Goal: Task Accomplishment & Management: Use online tool/utility

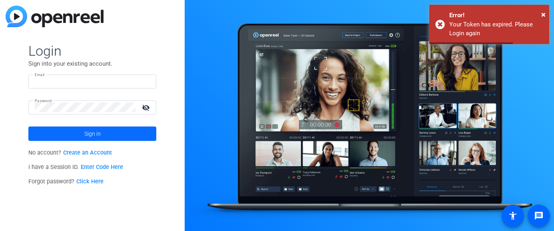
type input "[EMAIL_ADDRESS][DOMAIN_NAME]"
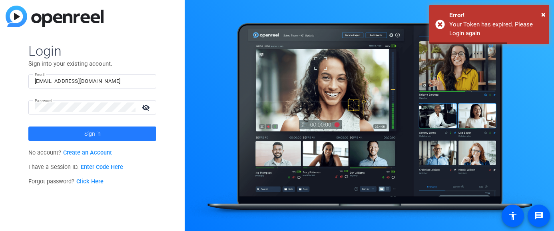
click at [88, 131] on span "Sign in" at bounding box center [92, 134] width 16 height 20
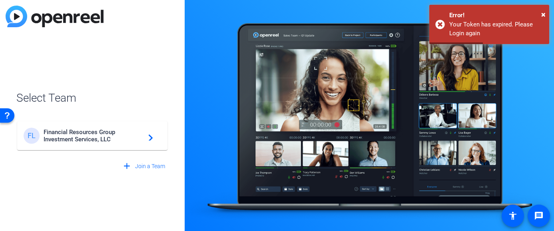
click at [88, 131] on span "Financial Resources Group Investment Services, LLC" at bounding box center [94, 135] width 100 height 14
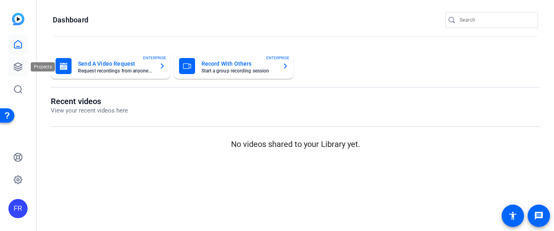
click at [20, 66] on icon at bounding box center [18, 67] width 8 height 8
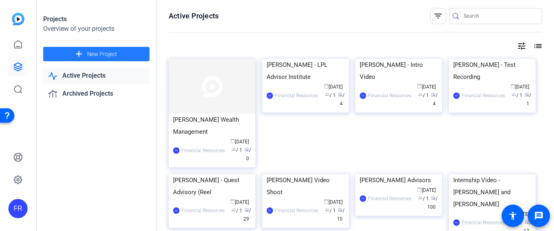
click at [91, 52] on span "New Project" at bounding box center [102, 54] width 30 height 8
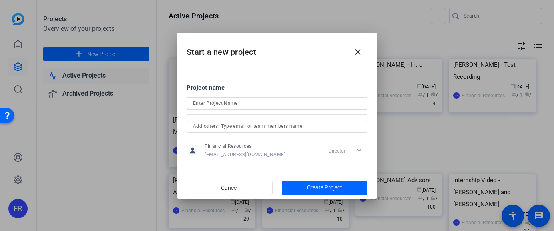
click at [203, 105] on input at bounding box center [277, 103] width 168 height 10
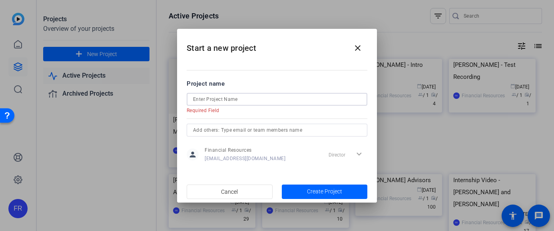
click at [232, 96] on input at bounding box center [277, 99] width 168 height 10
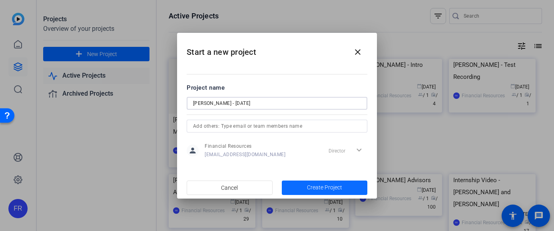
type input "[PERSON_NAME] - [DATE]"
click at [334, 190] on span "Create Project" at bounding box center [324, 187] width 35 height 8
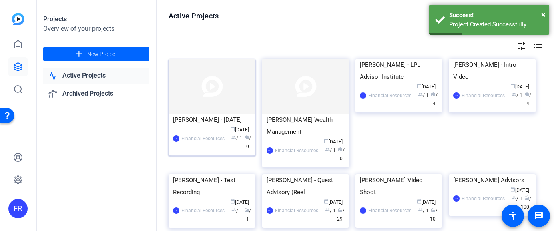
click at [189, 128] on div "FR Financial Resources calendar_today Oct 09 group / 1 radio / 0" at bounding box center [212, 138] width 78 height 25
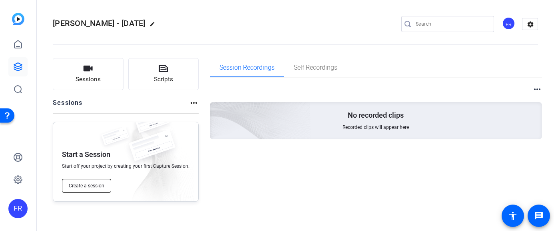
click at [99, 185] on span "Create a session" at bounding box center [87, 185] width 36 height 6
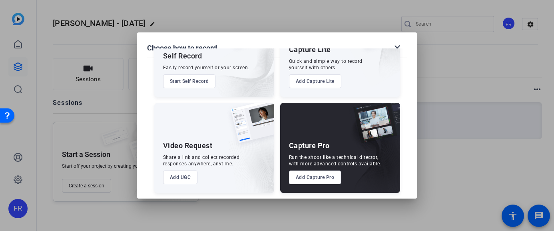
scroll to position [60, 0]
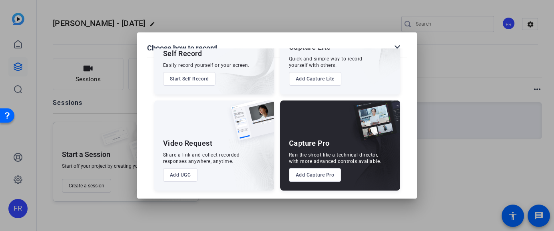
click at [318, 177] on button "Add Capture Pro" at bounding box center [315, 175] width 52 height 14
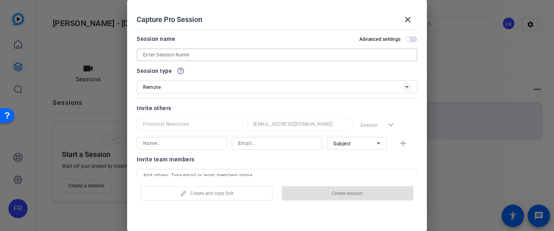
click at [166, 56] on input at bounding box center [277, 55] width 268 height 10
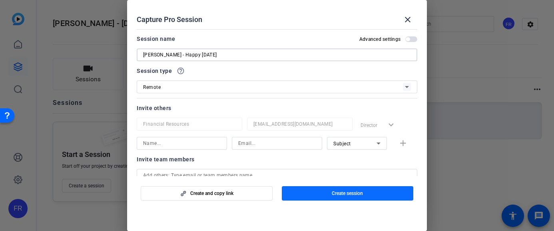
type input "[PERSON_NAME] - Happy [DATE]"
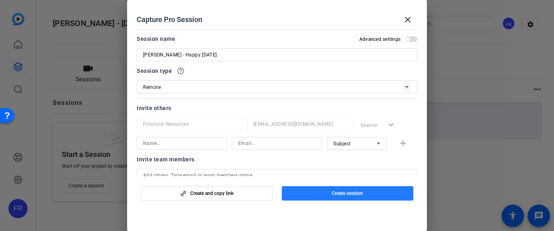
click at [335, 195] on span "Create session" at bounding box center [347, 193] width 31 height 6
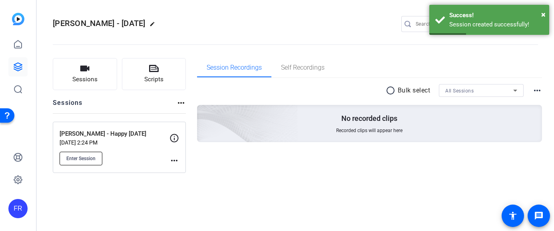
click at [84, 159] on span "Enter Session" at bounding box center [80, 158] width 29 height 6
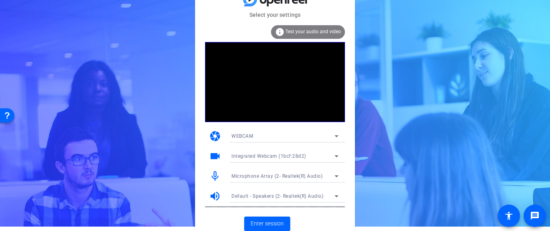
scroll to position [8, 0]
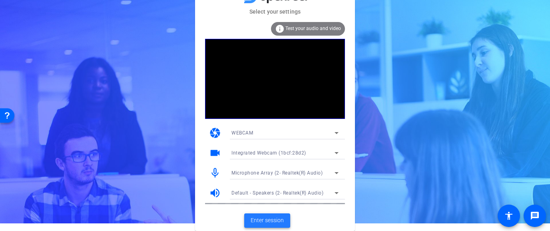
click at [265, 221] on span "Enter session" at bounding box center [267, 220] width 33 height 8
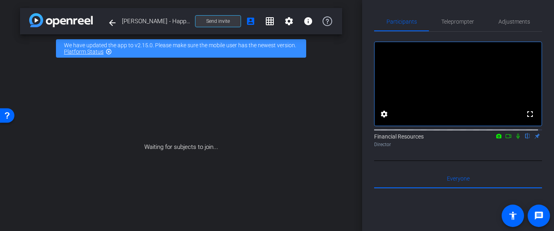
click at [217, 23] on span "Send invite" at bounding box center [218, 21] width 24 height 6
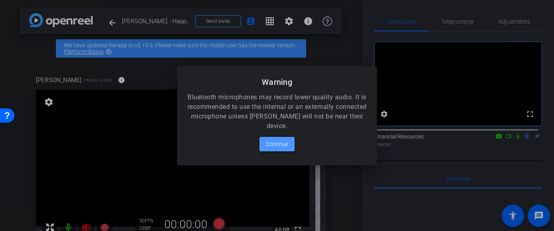
click at [275, 140] on span "Continue" at bounding box center [277, 144] width 22 height 10
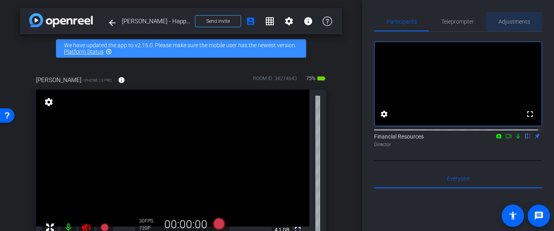
click at [516, 19] on span "Adjustments" at bounding box center [514, 22] width 32 height 6
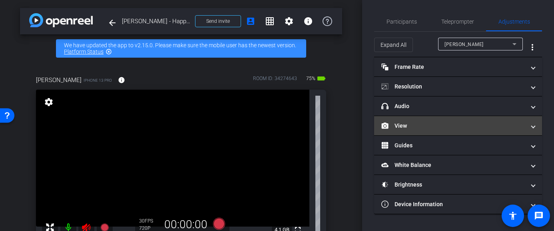
click at [534, 125] on span at bounding box center [533, 126] width 3 height 8
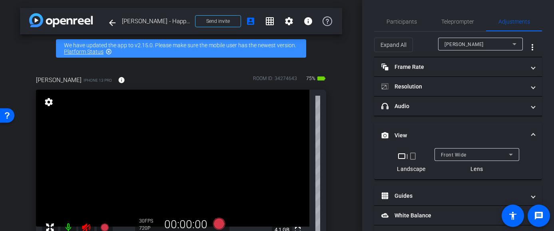
click at [414, 157] on mat-icon "crop_portrait" at bounding box center [413, 156] width 10 height 10
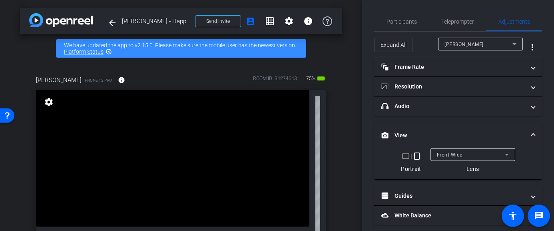
click at [412, 155] on mat-icon "crop_portrait" at bounding box center [417, 156] width 10 height 10
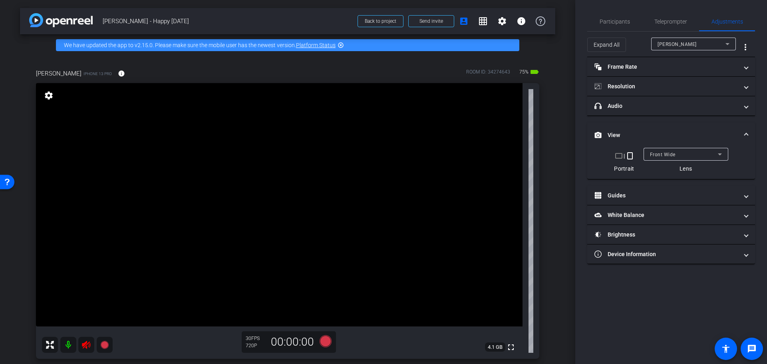
click at [87, 230] on icon at bounding box center [87, 345] width 10 height 10
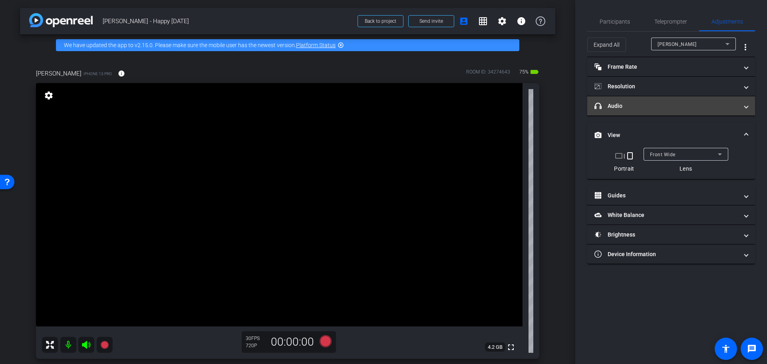
click at [550, 108] on span at bounding box center [746, 106] width 3 height 8
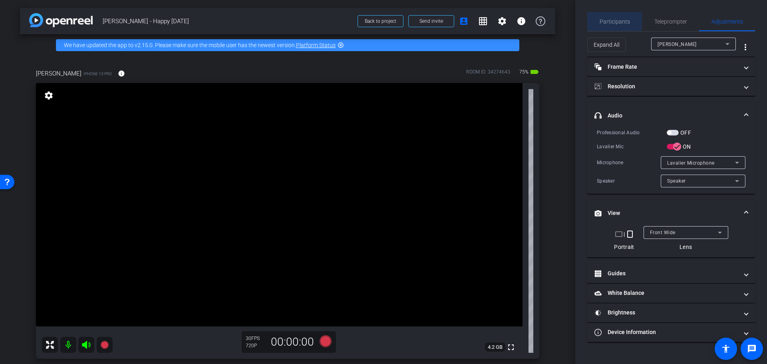
click at [550, 19] on span "Participants" at bounding box center [615, 22] width 30 height 6
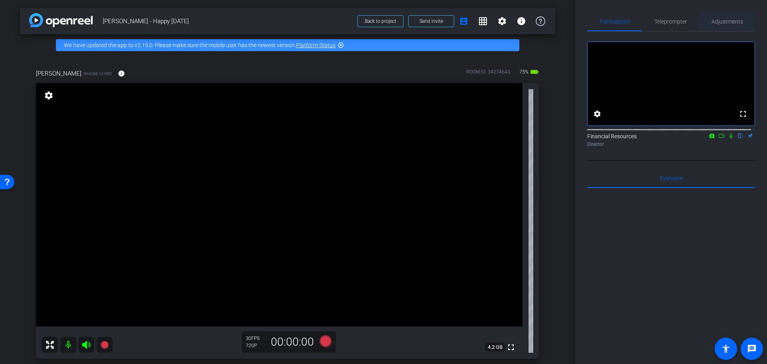
click at [550, 21] on span "Adjustments" at bounding box center [728, 22] width 32 height 6
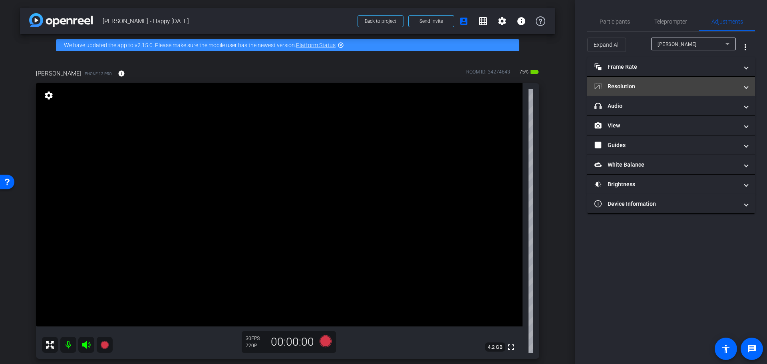
click at [550, 87] on span "Resolution" at bounding box center [670, 86] width 150 height 8
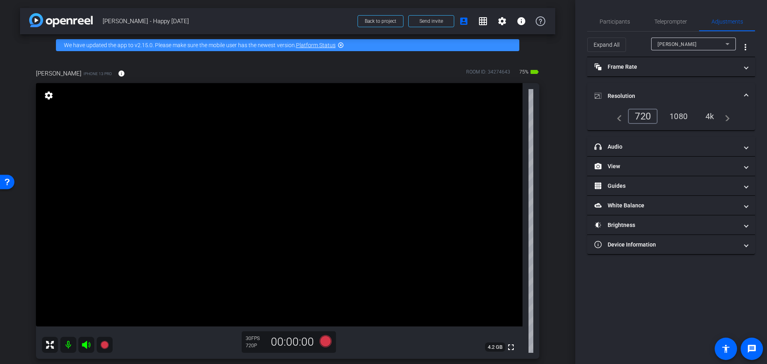
click at [550, 114] on div "1080" at bounding box center [679, 117] width 30 height 14
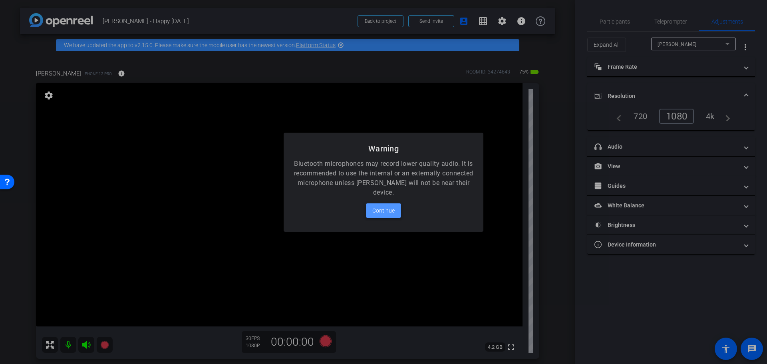
click at [382, 210] on span "Continue" at bounding box center [384, 211] width 22 height 10
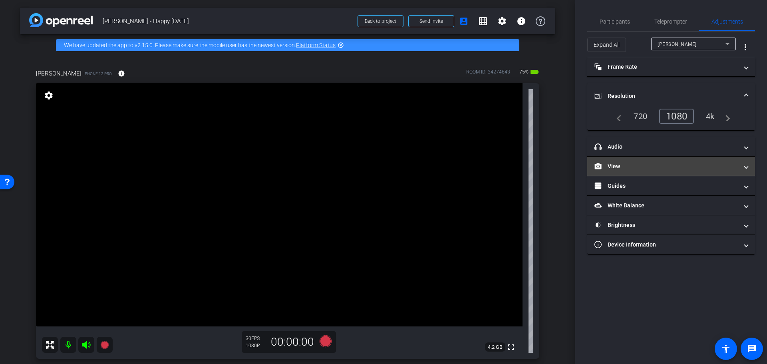
click at [550, 170] on span at bounding box center [746, 166] width 3 height 8
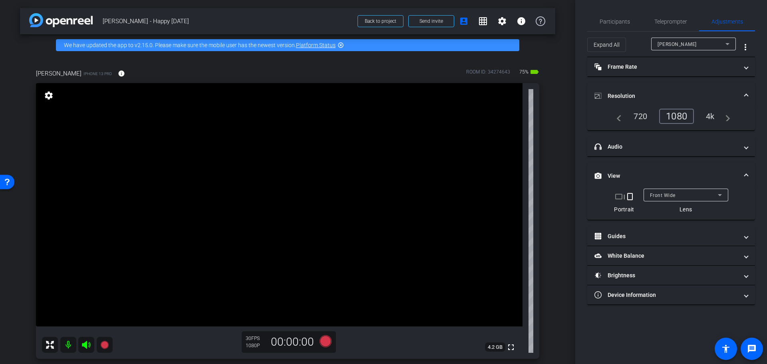
click at [550, 196] on mat-icon "crop_landscape" at bounding box center [619, 197] width 10 height 10
click at [550, 196] on mat-icon "crop_portrait" at bounding box center [627, 197] width 10 height 10
drag, startPoint x: 446, startPoint y: 197, endPoint x: 420, endPoint y: 200, distance: 26.1
click at [444, 197] on video at bounding box center [279, 204] width 487 height 243
click at [104, 230] on icon at bounding box center [104, 345] width 8 height 8
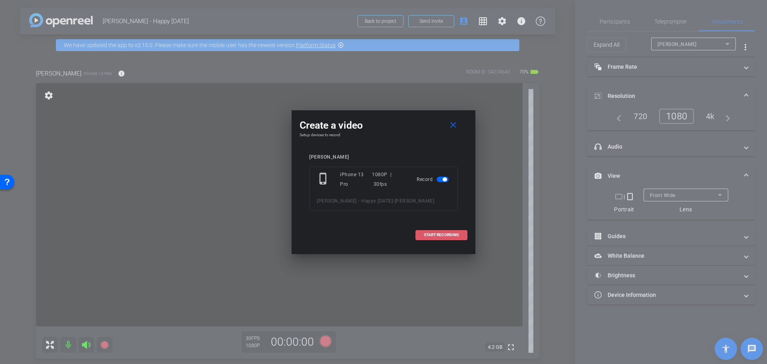
click at [445, 230] on span "START RECORDING" at bounding box center [441, 235] width 35 height 4
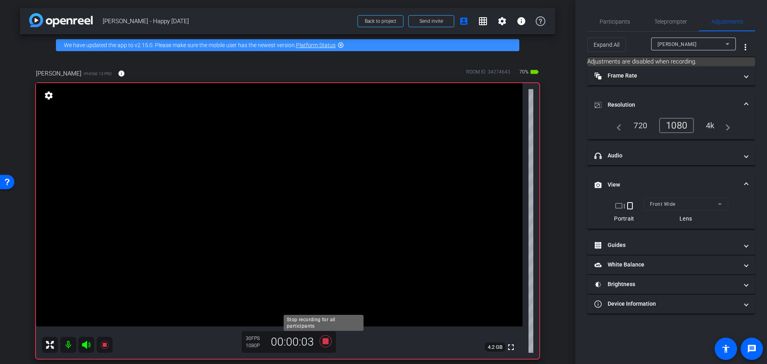
click at [326, 230] on icon at bounding box center [326, 341] width 12 height 12
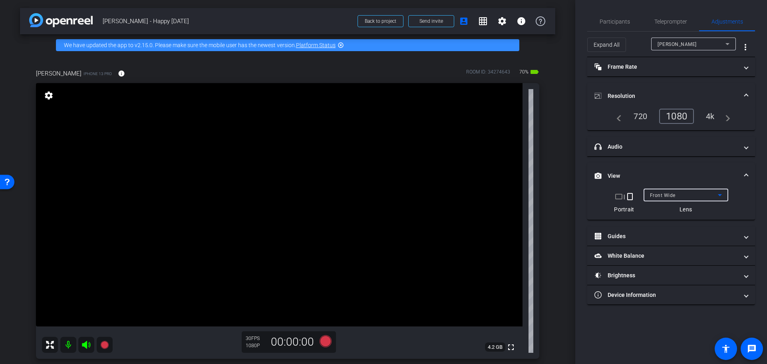
click at [550, 197] on icon at bounding box center [721, 195] width 10 height 10
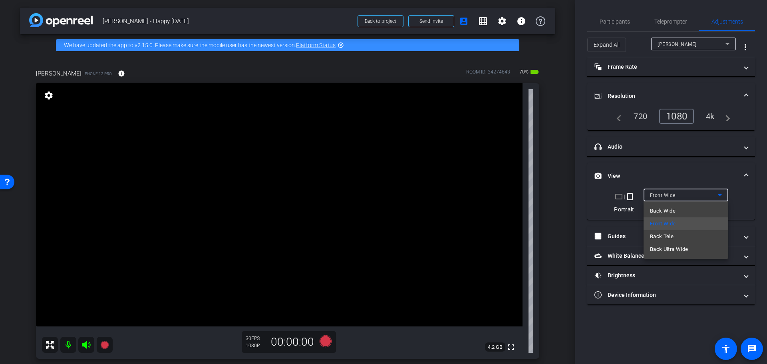
click at [550, 180] on div at bounding box center [383, 182] width 767 height 364
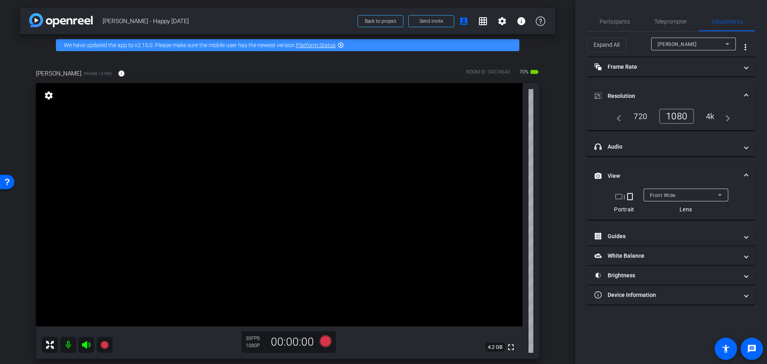
click at [67, 230] on mat-icon at bounding box center [68, 345] width 16 height 16
click at [86, 230] on icon at bounding box center [86, 345] width 8 height 8
click at [323, 230] on icon at bounding box center [326, 341] width 12 height 12
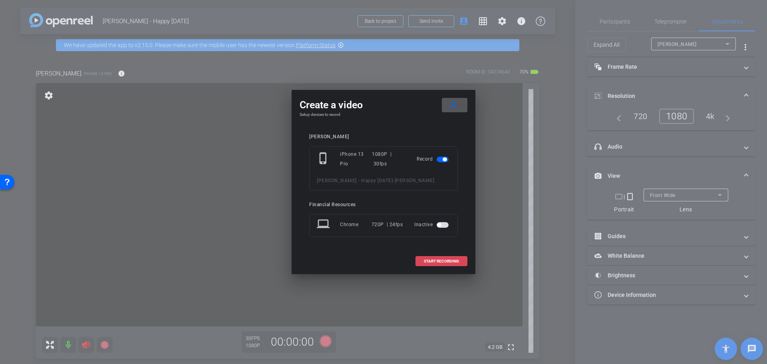
click at [431, 230] on span at bounding box center [441, 261] width 51 height 19
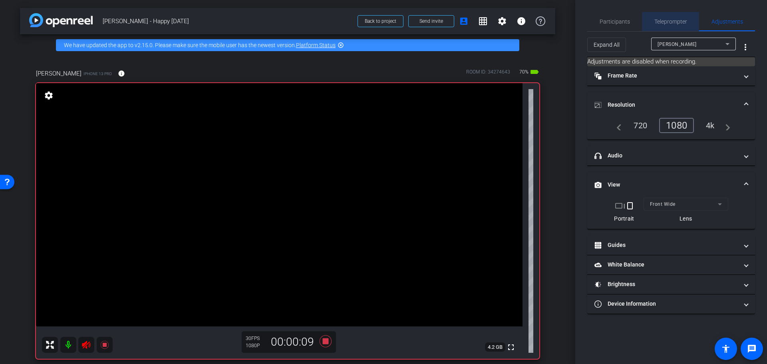
click at [550, 23] on span "Teleprompter" at bounding box center [671, 22] width 33 height 6
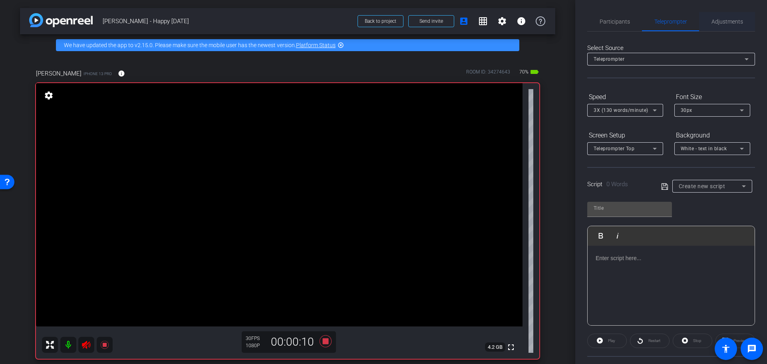
click at [550, 23] on span "Adjustments" at bounding box center [728, 22] width 32 height 6
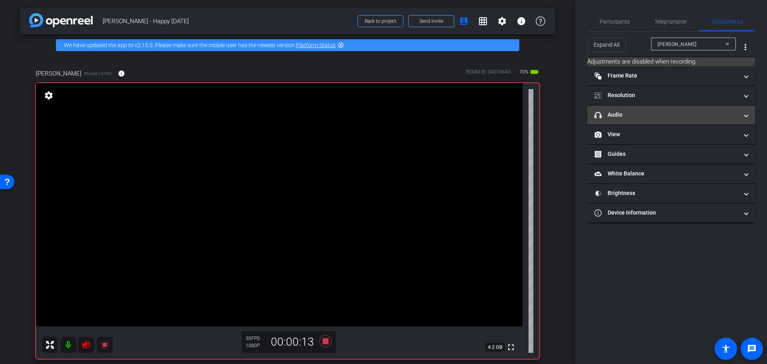
click at [550, 111] on span at bounding box center [746, 115] width 3 height 8
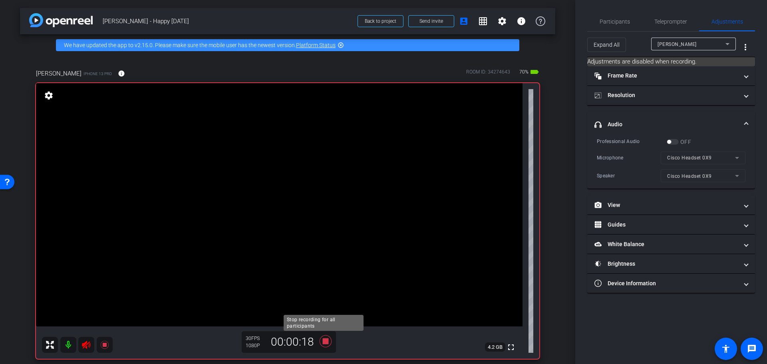
click at [322, 230] on icon at bounding box center [325, 341] width 19 height 14
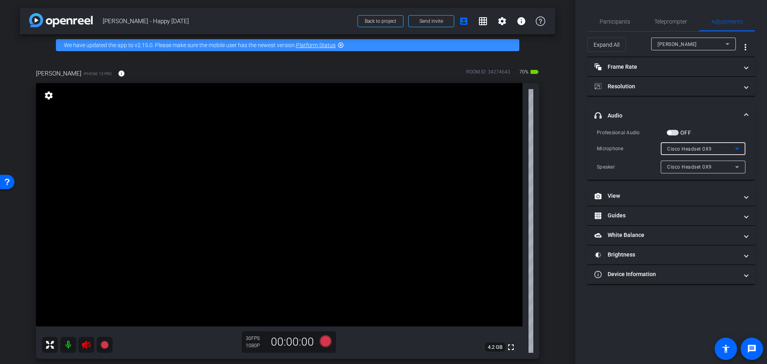
click at [550, 152] on icon at bounding box center [738, 149] width 10 height 10
click at [550, 153] on div at bounding box center [383, 182] width 767 height 364
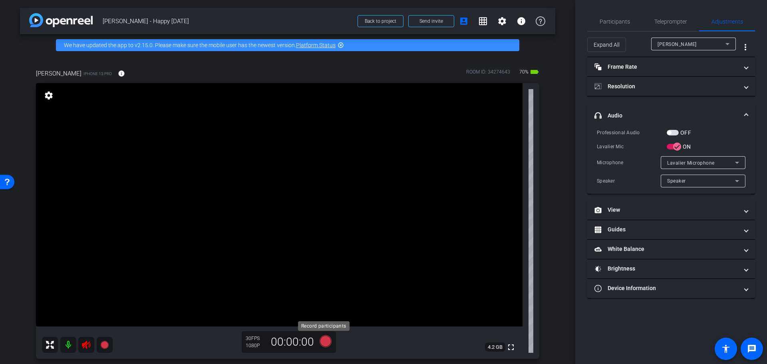
click at [323, 230] on icon at bounding box center [326, 341] width 12 height 12
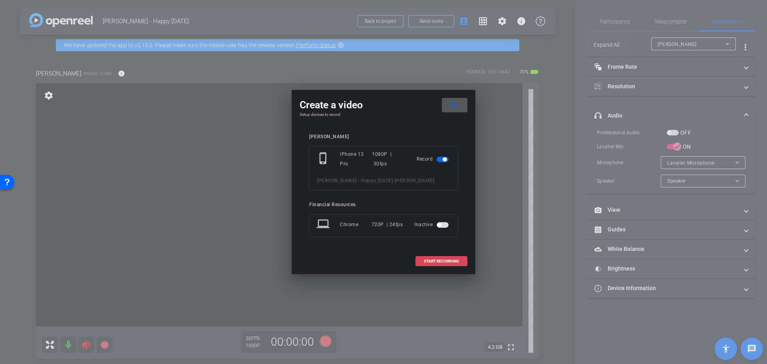
click at [443, 230] on span at bounding box center [441, 261] width 51 height 19
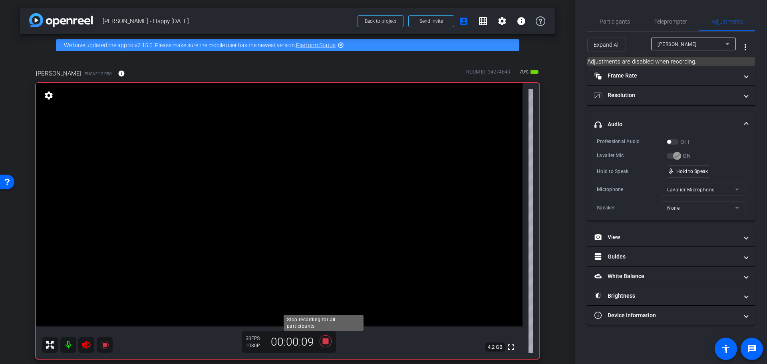
click at [324, 230] on icon at bounding box center [326, 341] width 12 height 12
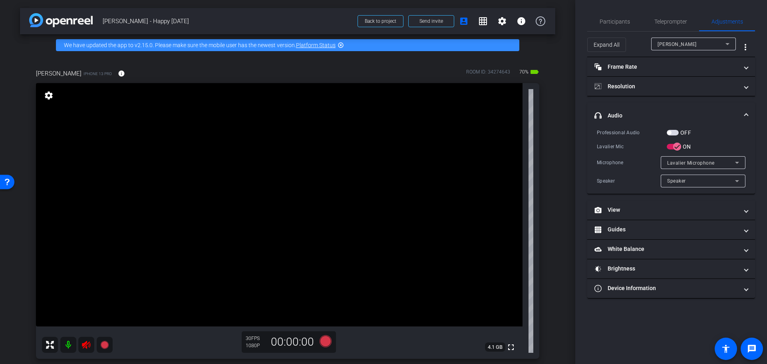
drag, startPoint x: 67, startPoint y: 343, endPoint x: 76, endPoint y: 344, distance: 9.2
click at [65, 230] on mat-icon at bounding box center [68, 345] width 16 height 16
click at [550, 181] on icon at bounding box center [738, 181] width 4 height 2
click at [550, 181] on div at bounding box center [383, 182] width 767 height 364
click at [323, 230] on icon at bounding box center [326, 341] width 12 height 12
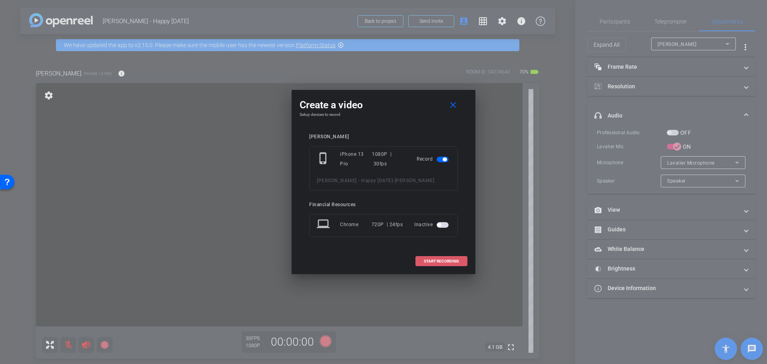
click at [426, 230] on span "START RECORDING" at bounding box center [441, 261] width 35 height 4
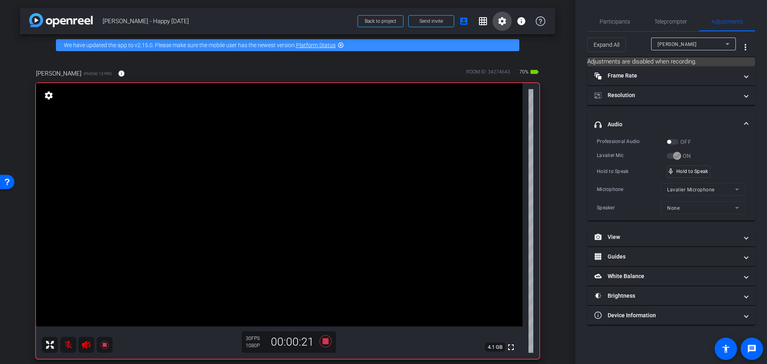
click at [498, 22] on mat-icon "settings" at bounding box center [503, 21] width 10 height 10
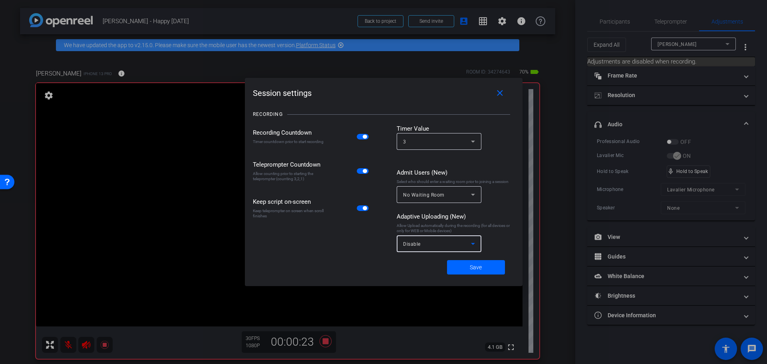
click at [466, 230] on div "Disable" at bounding box center [437, 244] width 68 height 10
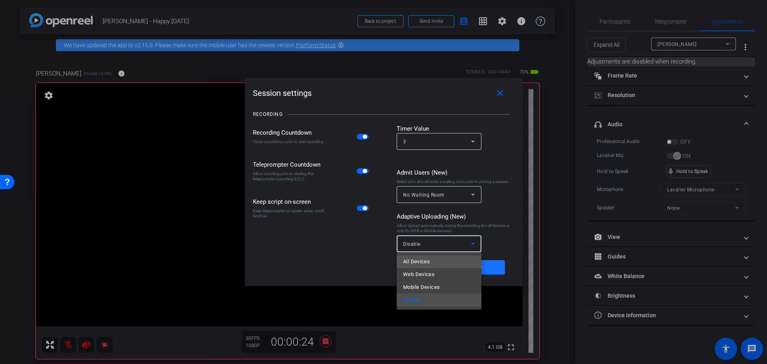
drag, startPoint x: 439, startPoint y: 264, endPoint x: 471, endPoint y: 266, distance: 31.7
click at [439, 230] on mat-option "All Devices" at bounding box center [439, 261] width 85 height 13
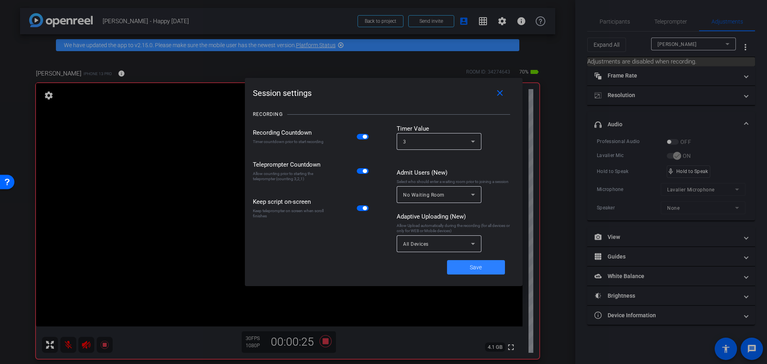
click at [482, 230] on span "Save" at bounding box center [476, 267] width 12 height 8
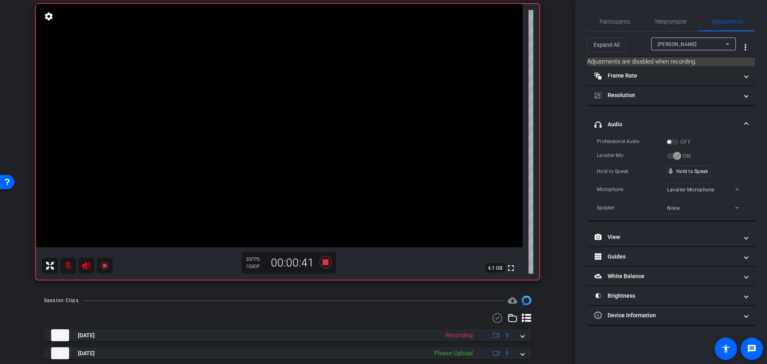
scroll to position [80, 0]
click at [323, 230] on icon at bounding box center [326, 262] width 12 height 12
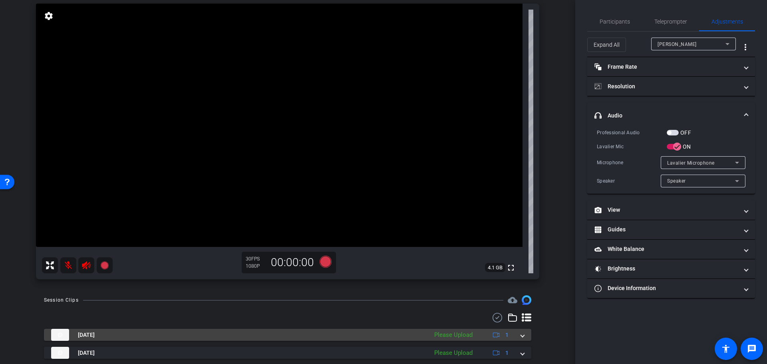
click at [521, 230] on span at bounding box center [522, 335] width 3 height 8
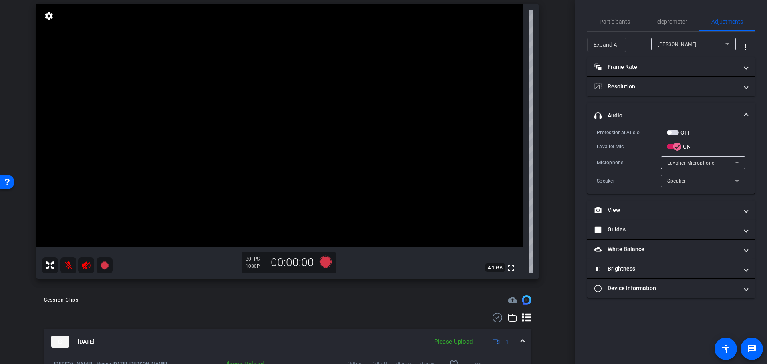
click at [458, 230] on div "Please Upload" at bounding box center [454, 341] width 46 height 9
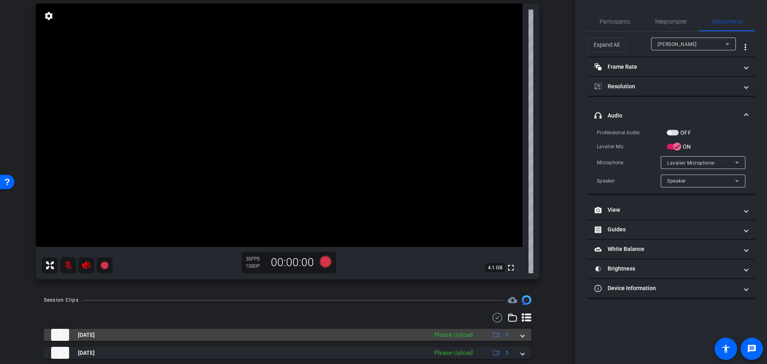
click at [515, 230] on div "Oct 9, 2025 Please Upload 1" at bounding box center [286, 335] width 470 height 12
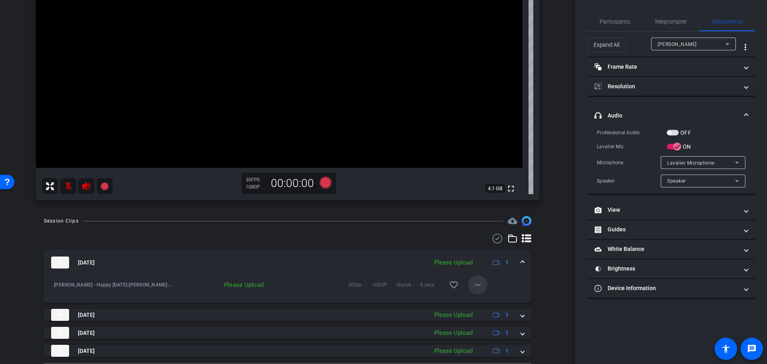
scroll to position [159, 0]
click at [474, 230] on mat-icon "more_horiz" at bounding box center [478, 285] width 10 height 10
click at [480, 230] on span "Upload" at bounding box center [487, 302] width 32 height 10
click at [57, 230] on img at bounding box center [60, 262] width 18 height 12
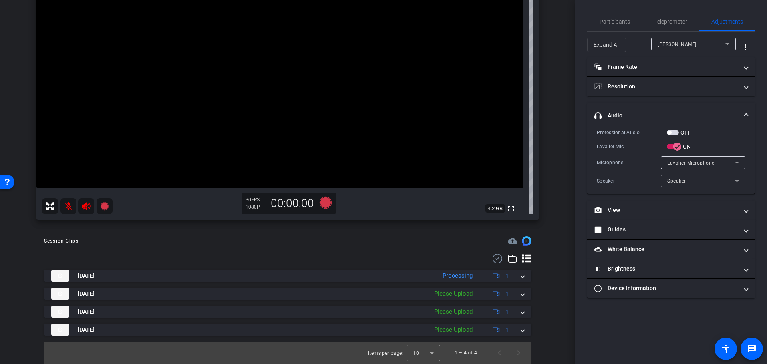
scroll to position [139, 0]
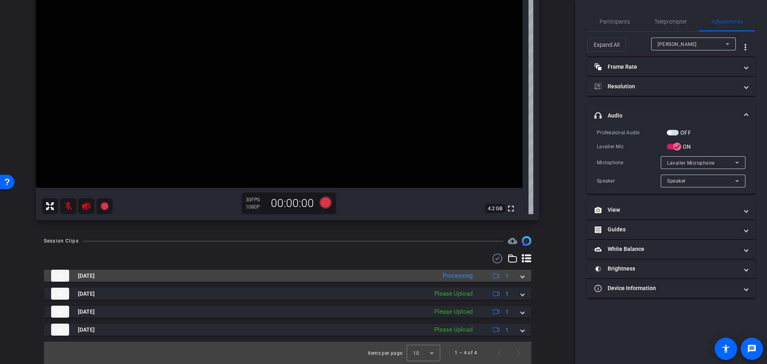
click at [86, 230] on span "Oct 9, 2025" at bounding box center [86, 276] width 17 height 8
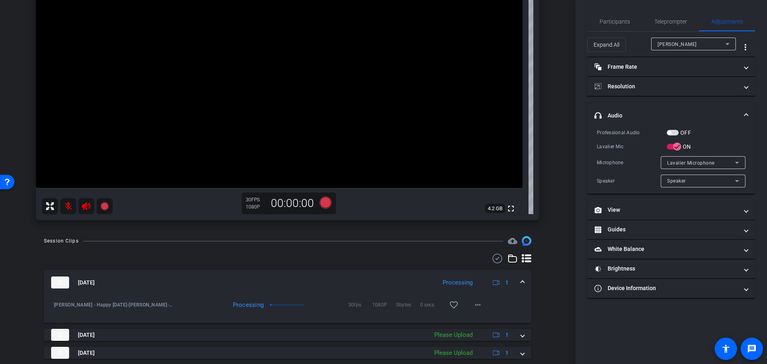
scroll to position [159, 0]
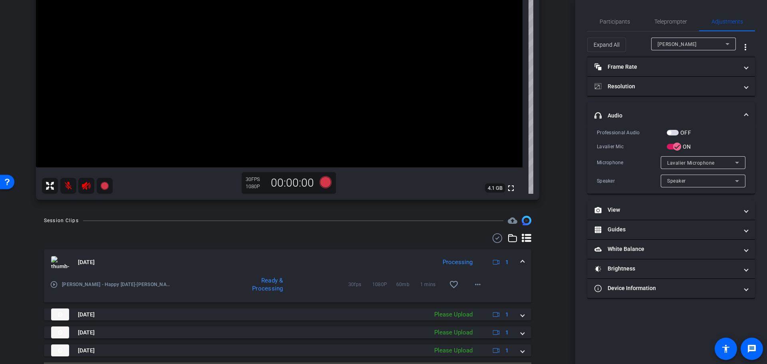
click at [52, 230] on mat-icon "play_circle_outline" at bounding box center [54, 285] width 8 height 8
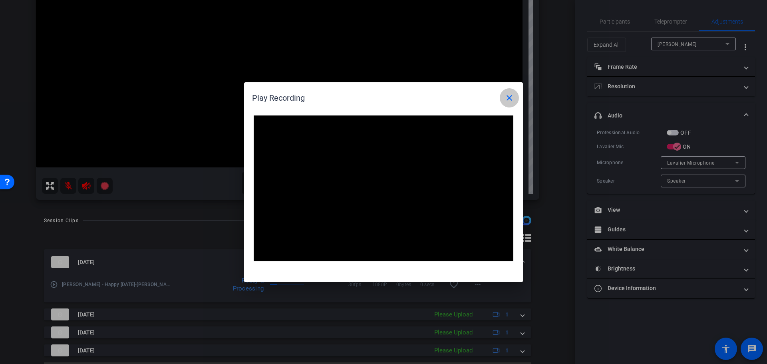
click at [510, 96] on mat-icon "close" at bounding box center [510, 98] width 10 height 10
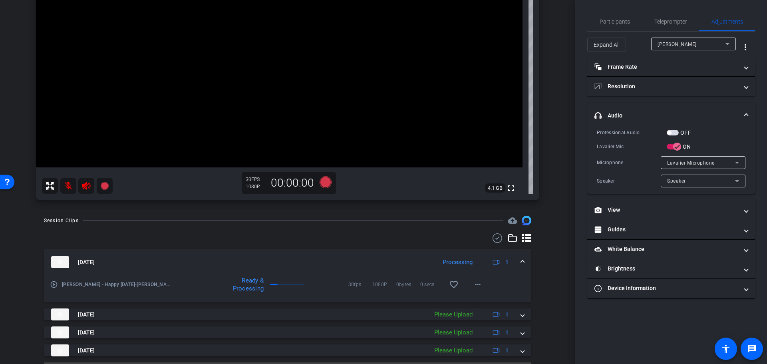
click at [55, 230] on mat-icon "play_circle_outline" at bounding box center [54, 285] width 8 height 8
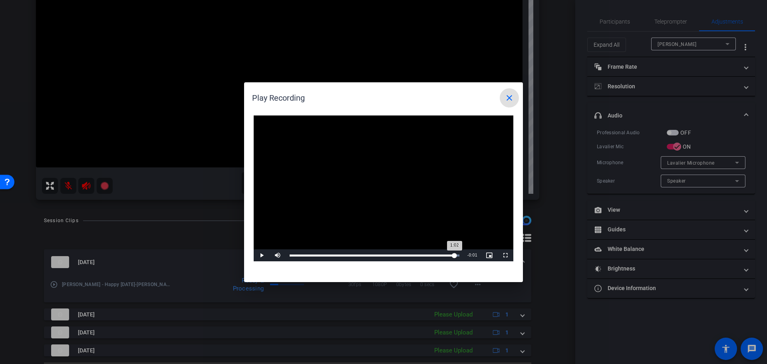
drag, startPoint x: 294, startPoint y: 257, endPoint x: 453, endPoint y: 255, distance: 159.5
click at [455, 230] on div "1:02" at bounding box center [372, 256] width 165 height 2
click at [263, 230] on span "Video Player" at bounding box center [262, 255] width 16 height 0
click at [514, 97] on span at bounding box center [509, 97] width 19 height 19
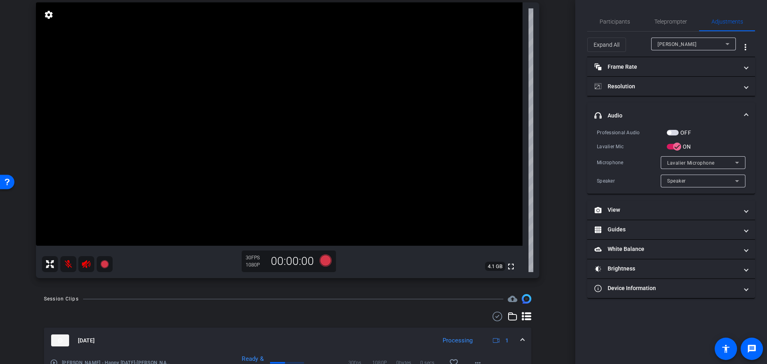
scroll to position [80, 0]
click at [323, 230] on icon at bounding box center [326, 261] width 12 height 12
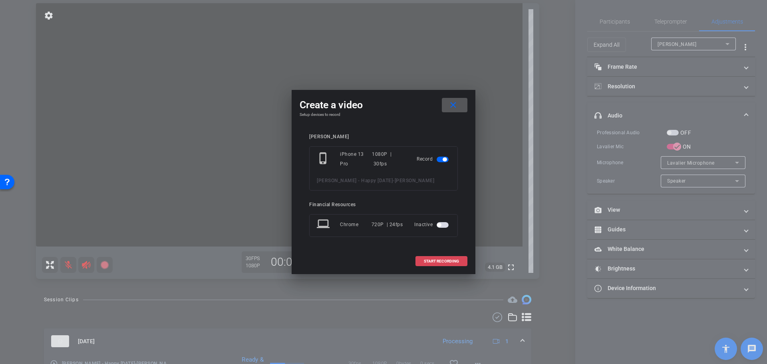
click at [435, 230] on span "START RECORDING" at bounding box center [441, 261] width 35 height 4
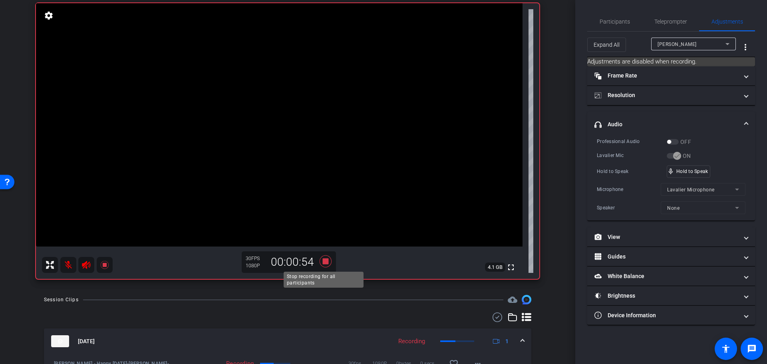
click at [324, 230] on icon at bounding box center [325, 261] width 19 height 14
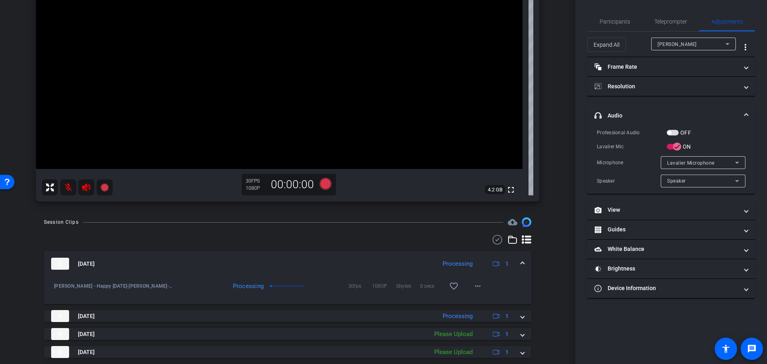
scroll to position [159, 0]
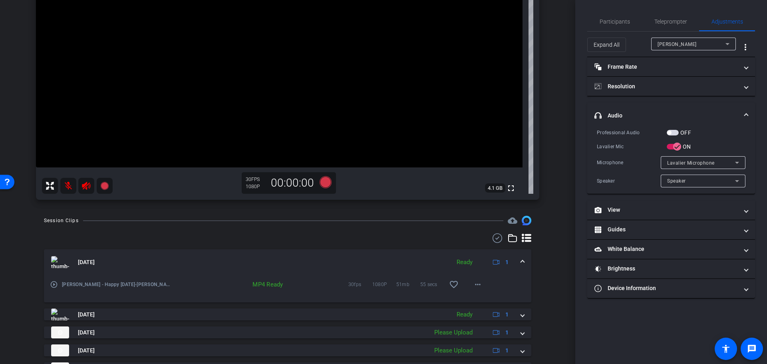
click at [53, 230] on mat-icon "play_circle_outline" at bounding box center [54, 285] width 8 height 8
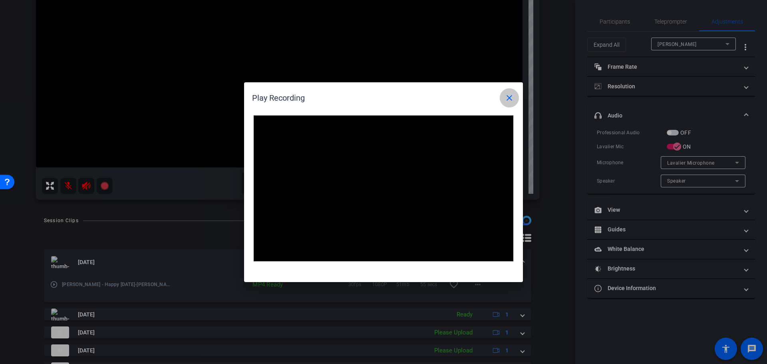
click at [509, 98] on mat-icon "close" at bounding box center [510, 98] width 10 height 10
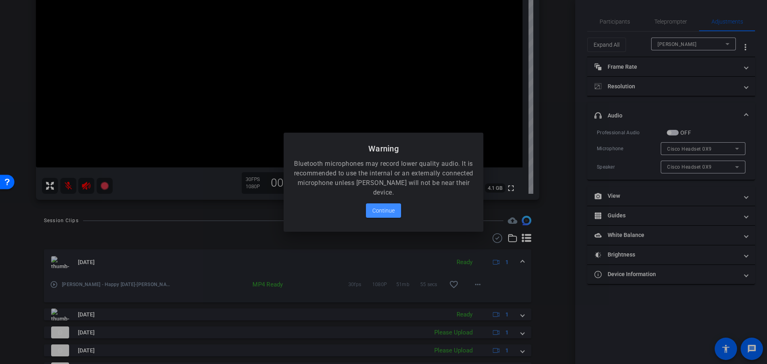
scroll to position [17, 0]
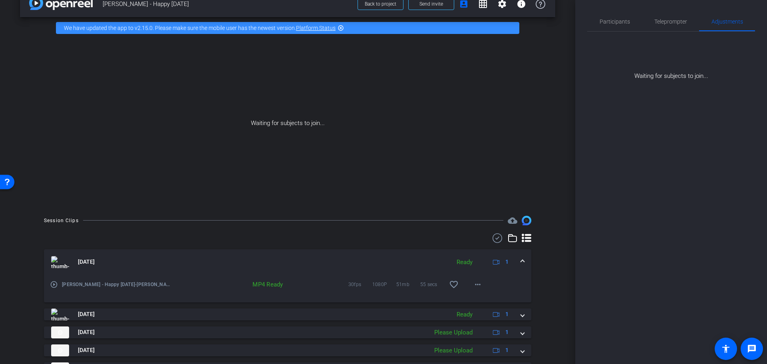
drag, startPoint x: 434, startPoint y: 77, endPoint x: 432, endPoint y: 60, distance: 17.4
click at [434, 46] on div "Waiting for subjects to join..." at bounding box center [288, 123] width 536 height 169
click at [473, 230] on mat-icon "more_horiz" at bounding box center [478, 285] width 10 height 10
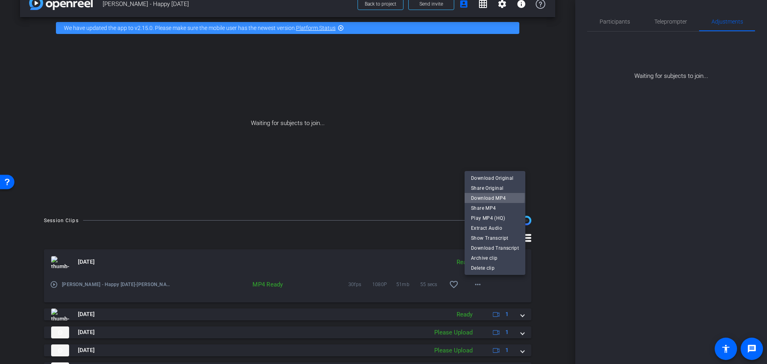
click at [492, 197] on span "Download MP4" at bounding box center [495, 198] width 48 height 10
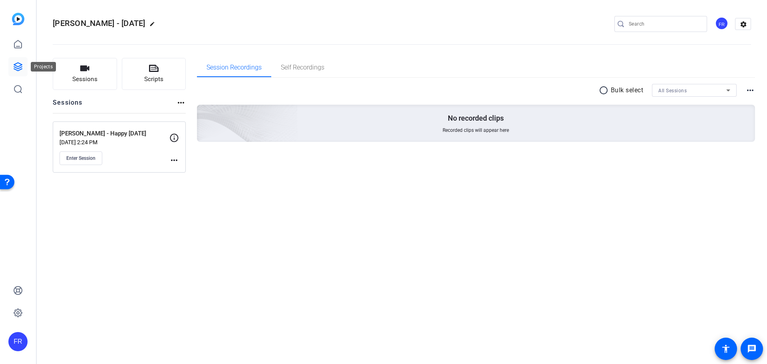
click at [15, 66] on icon at bounding box center [18, 67] width 8 height 8
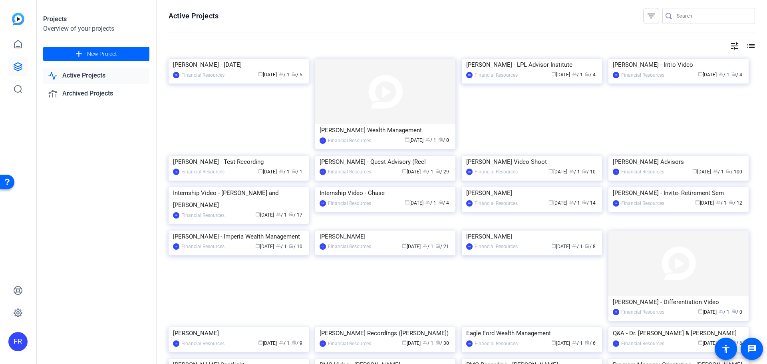
click at [746, 46] on mat-icon "list" at bounding box center [751, 46] width 10 height 10
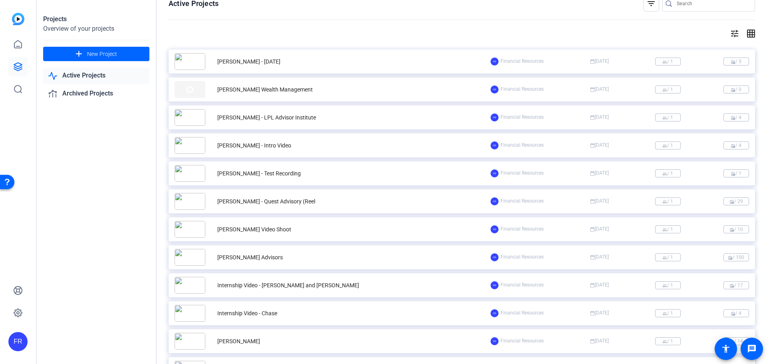
scroll to position [12, 0]
